Goal: Task Accomplishment & Management: Manage account settings

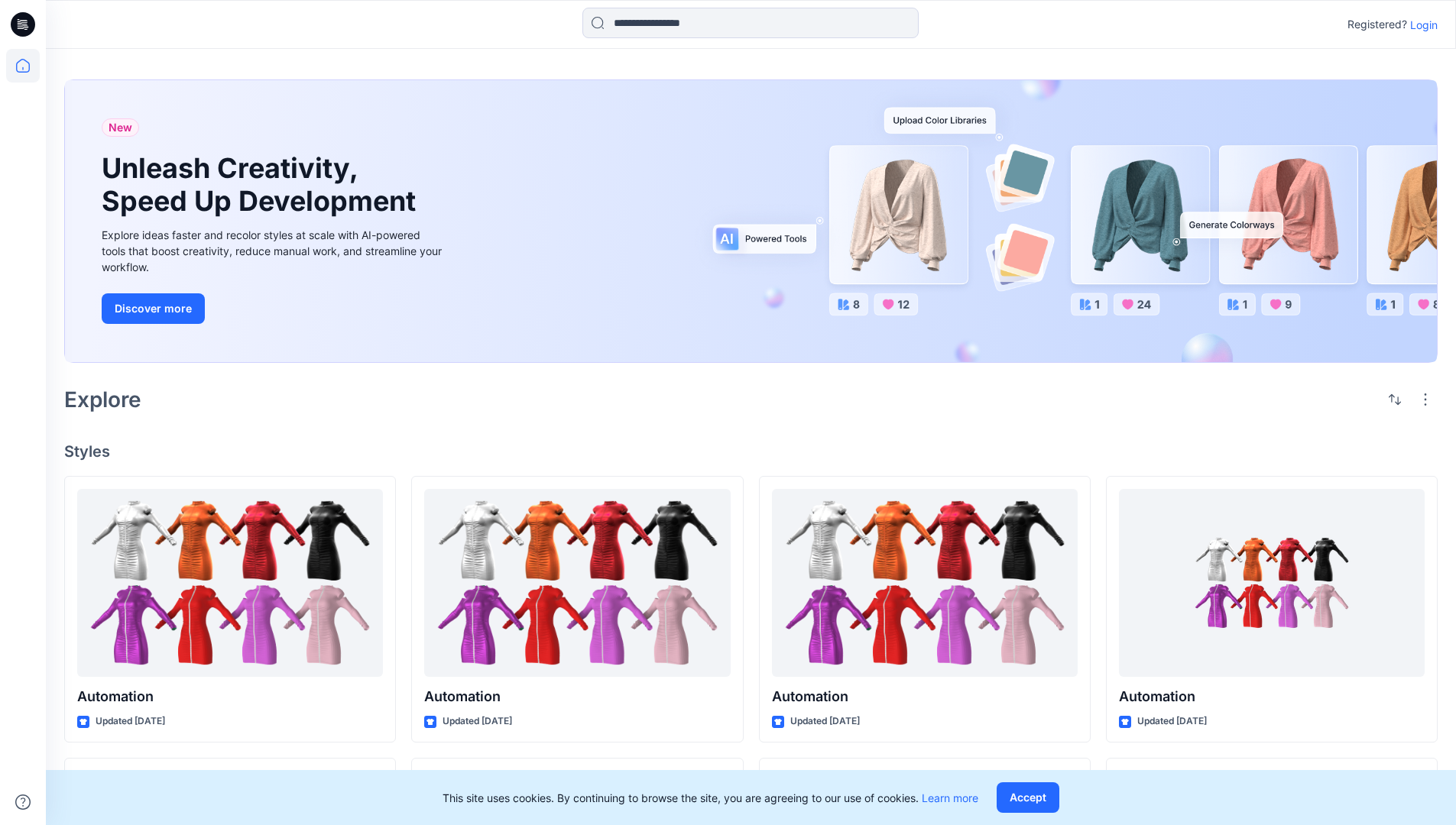
click at [1420, 25] on p "Login" at bounding box center [1424, 25] width 28 height 16
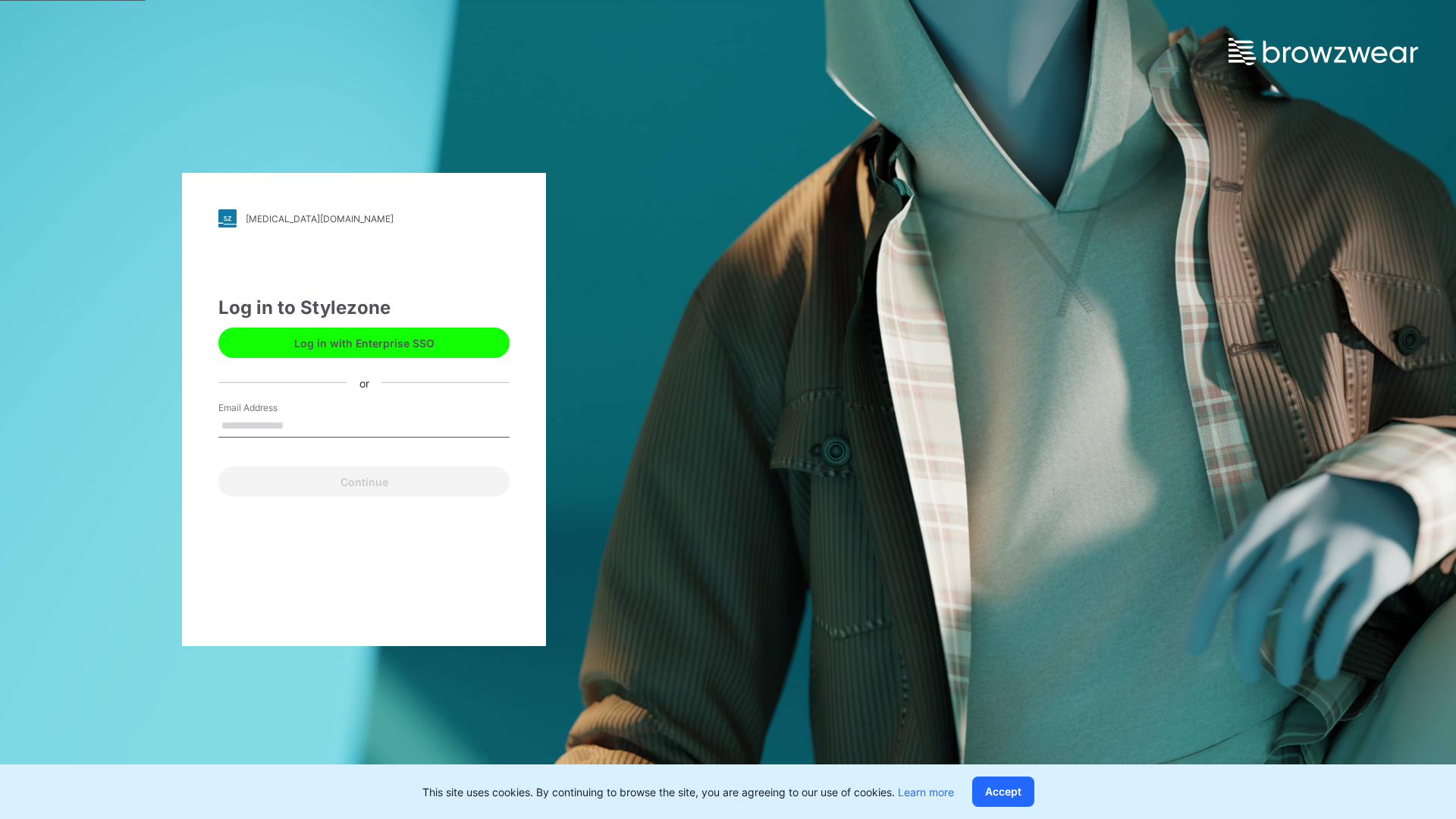
click at [299, 424] on input "Email Address" at bounding box center [364, 426] width 291 height 23
type input "**********"
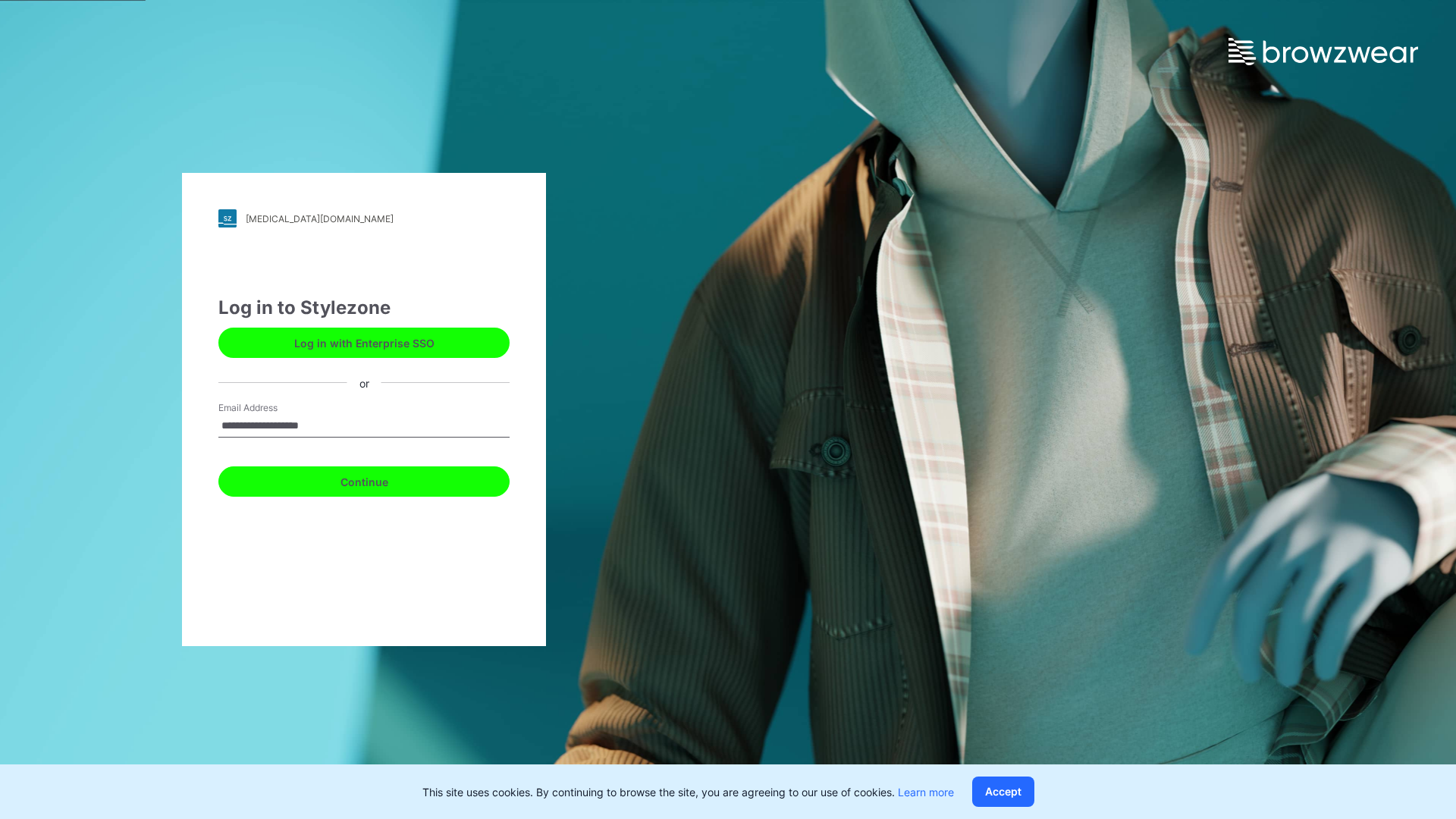
click at [381, 479] on button "Continue" at bounding box center [364, 482] width 291 height 31
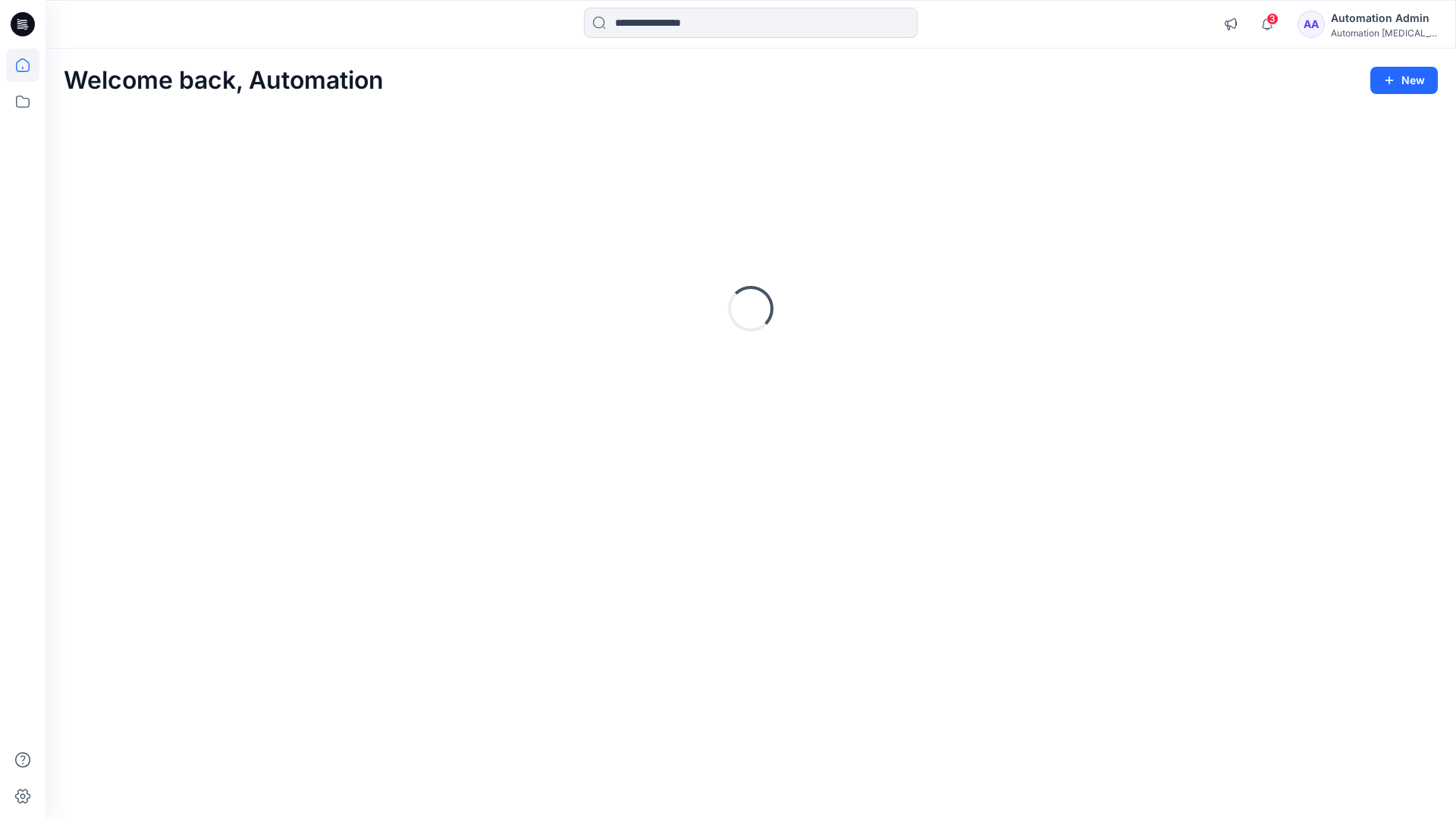
click at [29, 65] on icon at bounding box center [23, 65] width 14 height 14
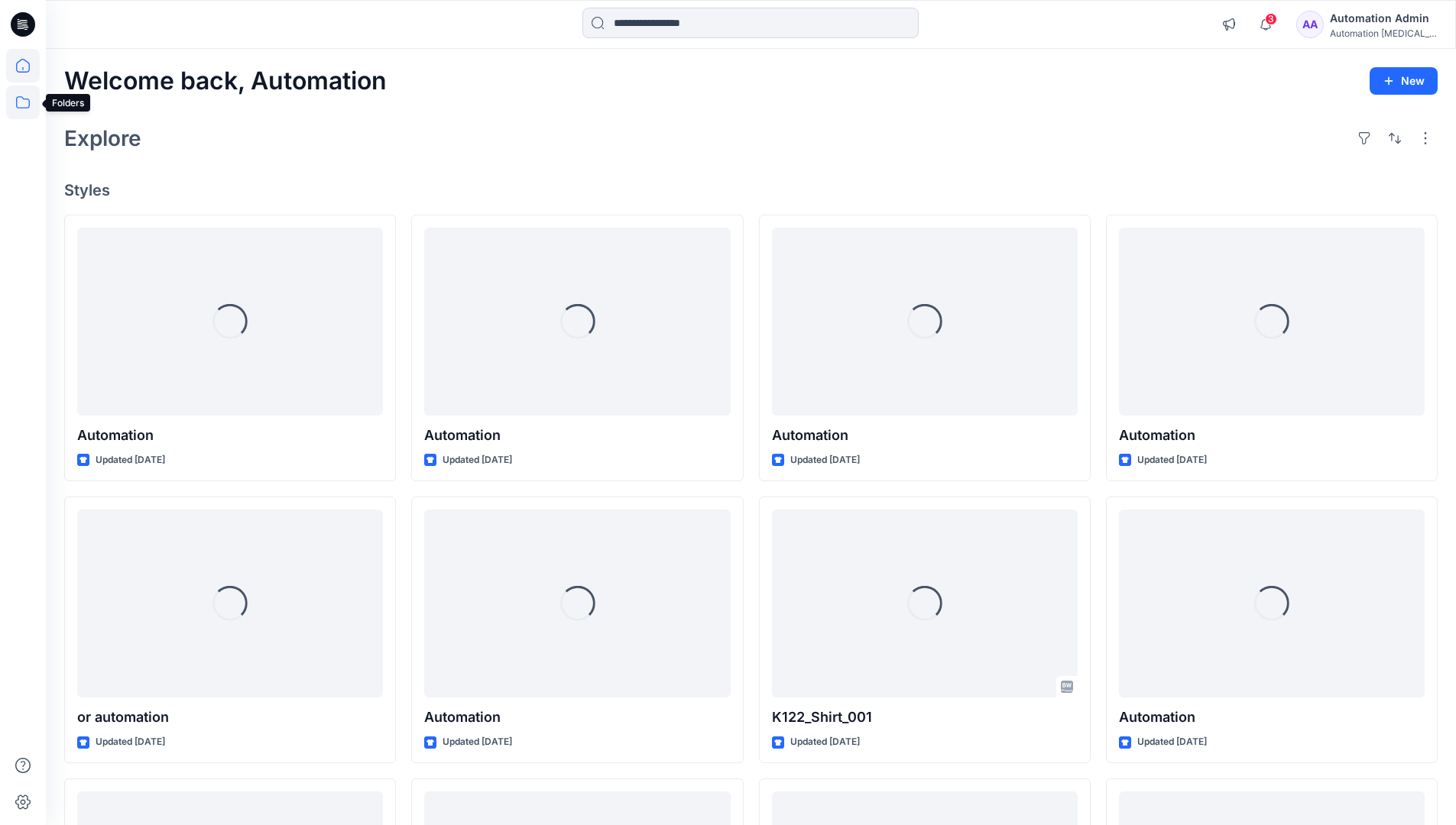
click at [18, 101] on icon at bounding box center [22, 102] width 33 height 33
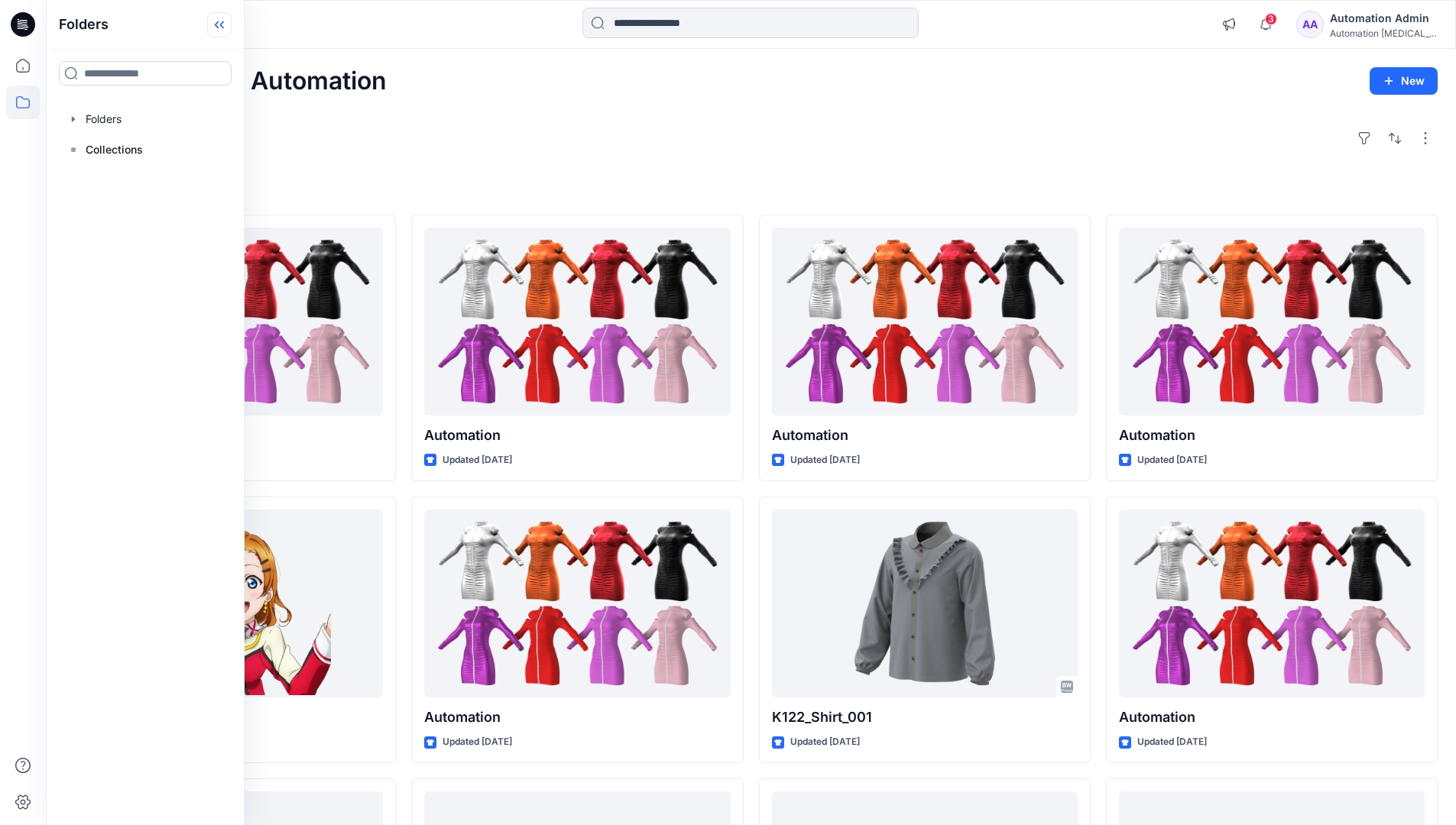
click at [218, 27] on icon at bounding box center [217, 26] width 4 height 8
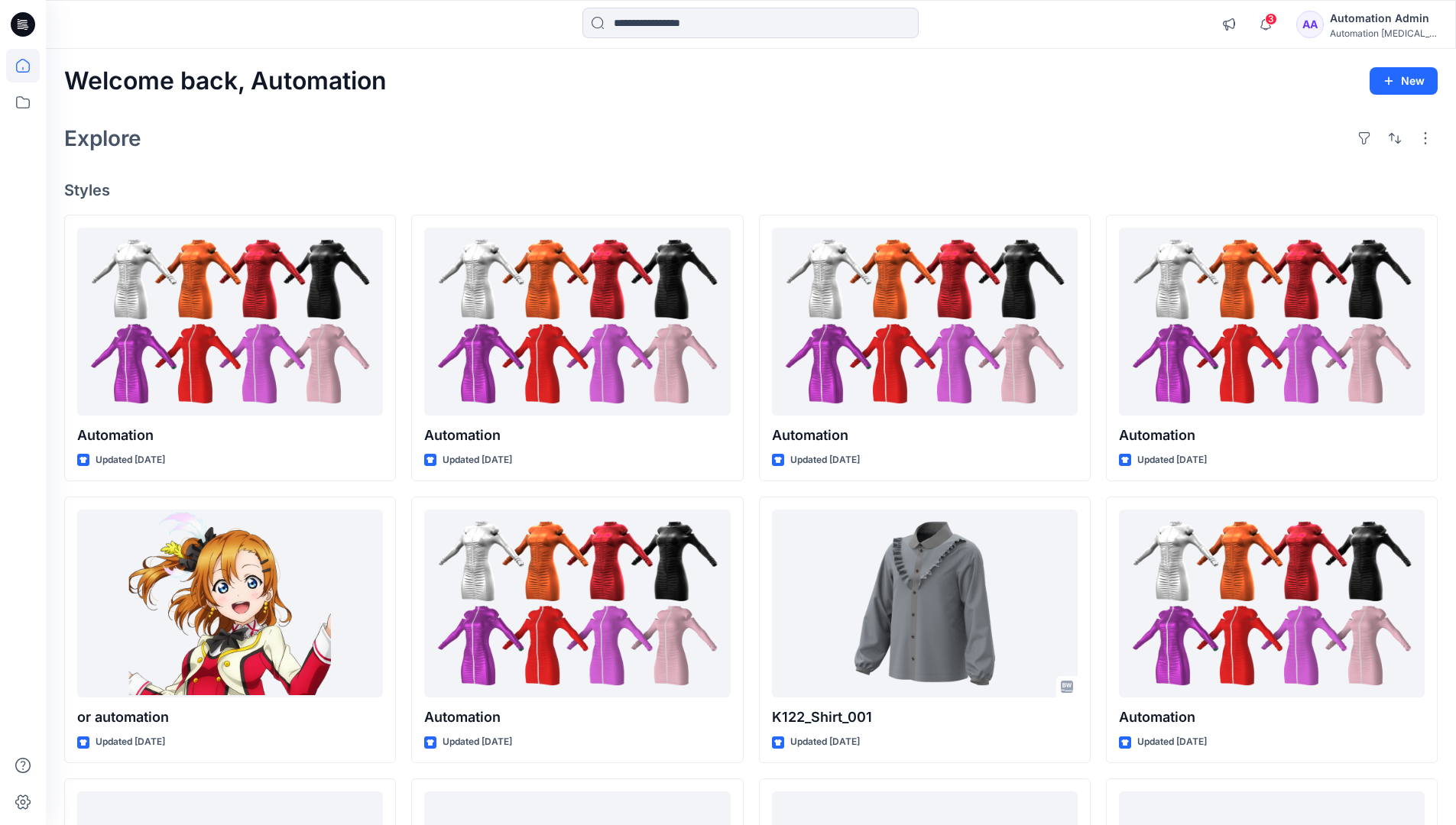
click at [1376, 16] on div "Automation Admin" at bounding box center [1383, 19] width 107 height 19
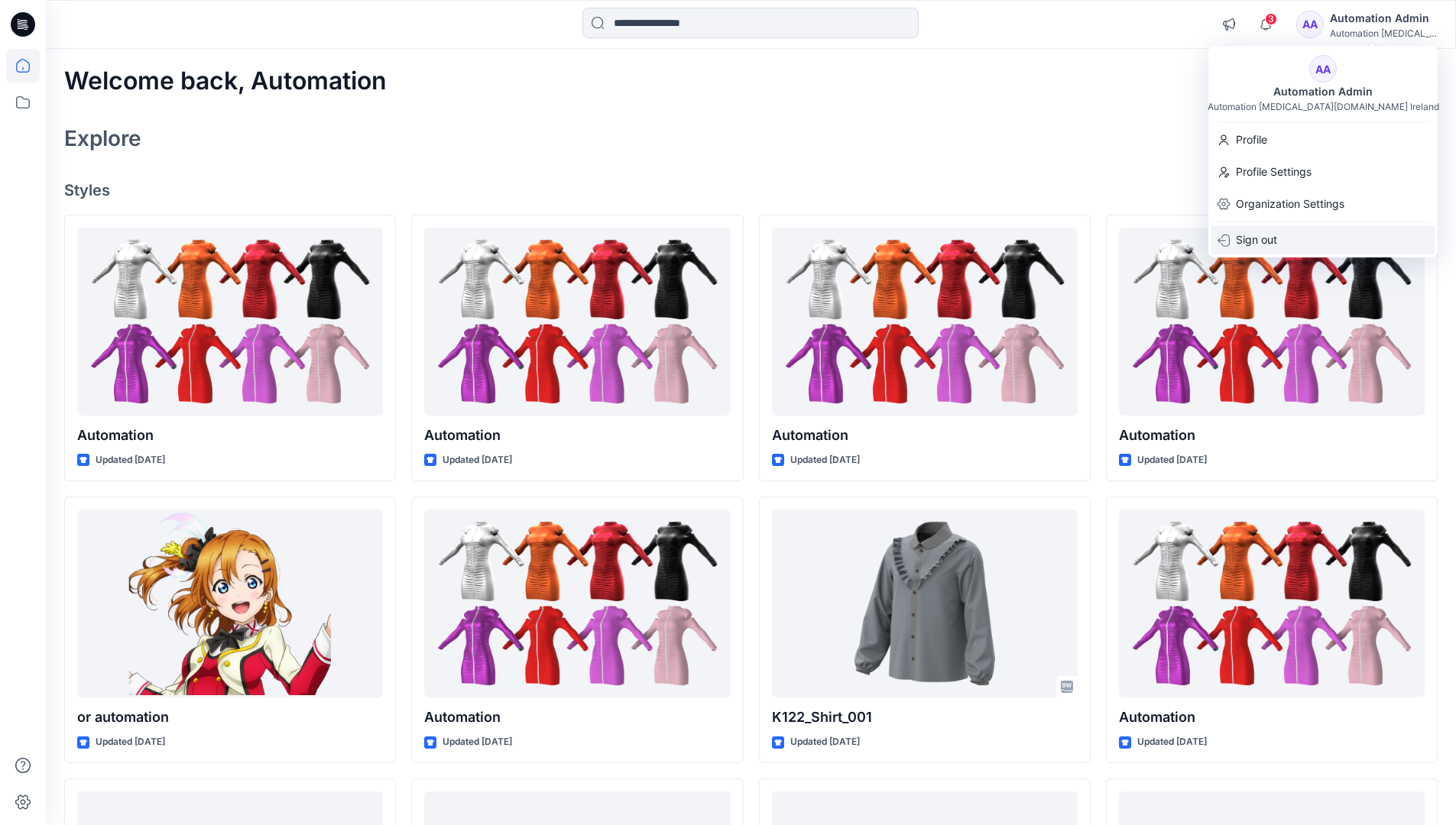
click at [1273, 247] on p "Sign out" at bounding box center [1256, 240] width 41 height 29
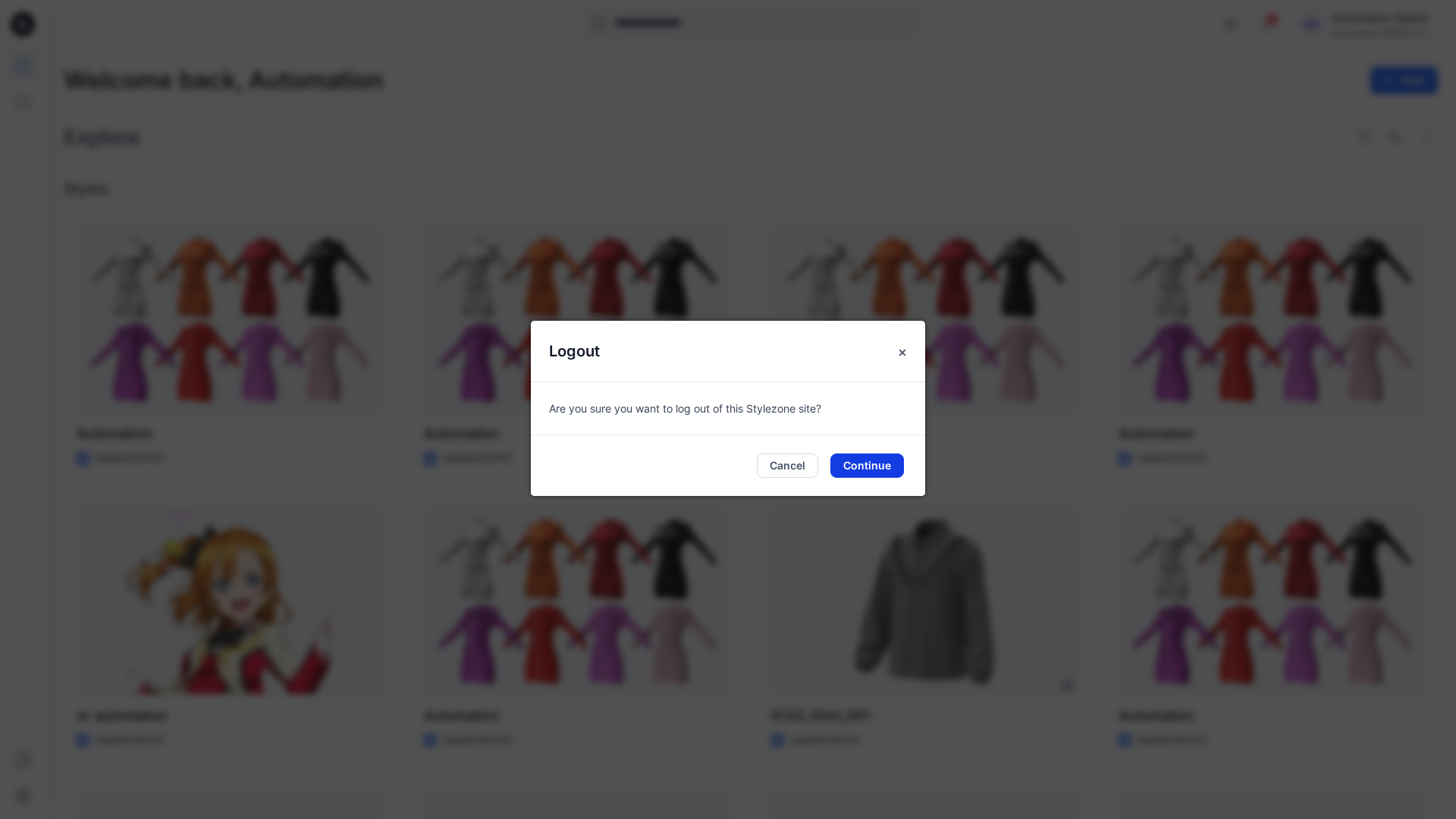
click at [892, 460] on button "Continue" at bounding box center [867, 466] width 74 height 25
